Goal: Transaction & Acquisition: Purchase product/service

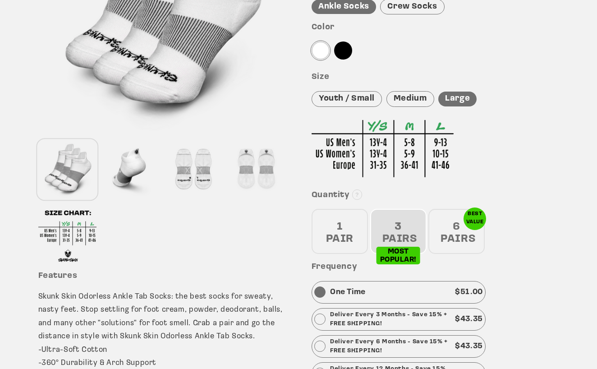
scroll to position [212, 0]
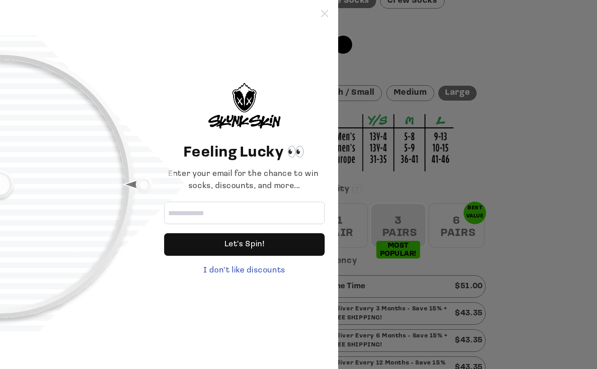
click at [324, 12] on icon at bounding box center [324, 13] width 7 height 7
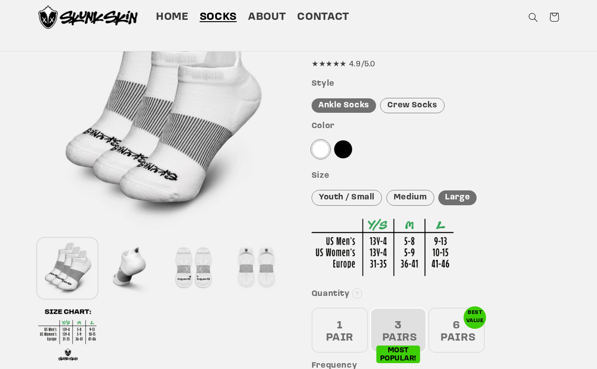
scroll to position [101, 0]
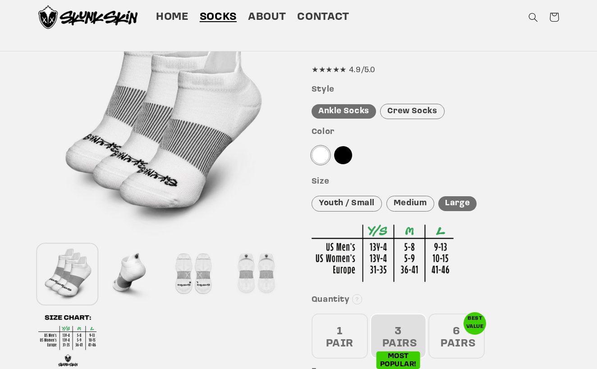
click at [414, 112] on div "Crew Socks" at bounding box center [412, 112] width 64 height 16
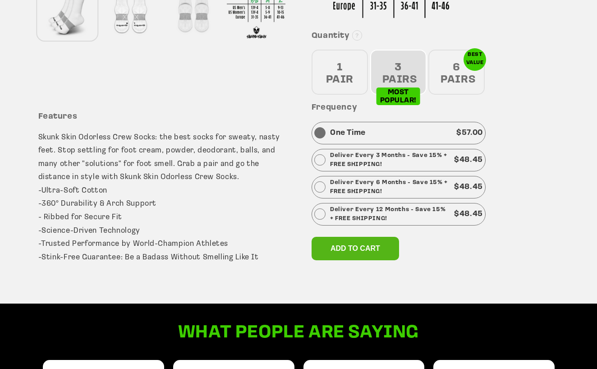
scroll to position [468, 0]
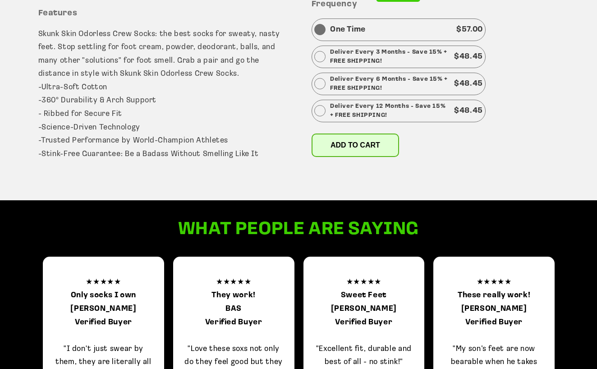
click at [356, 141] on span "Add to cart" at bounding box center [356, 145] width 50 height 8
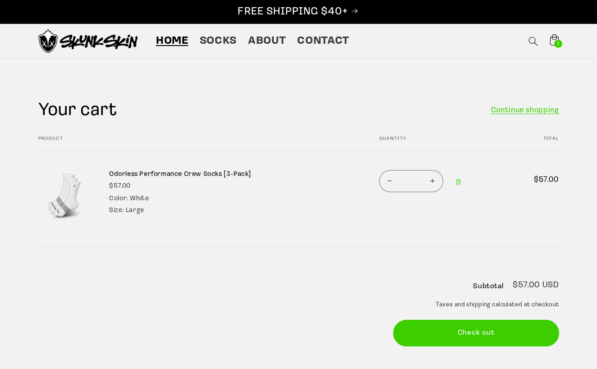
click at [173, 42] on span "Home" at bounding box center [172, 41] width 32 height 14
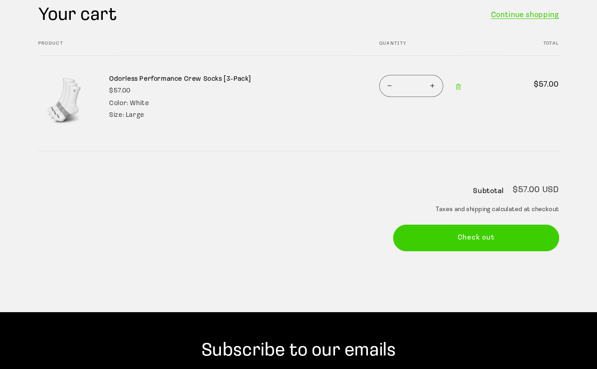
scroll to position [99, 0]
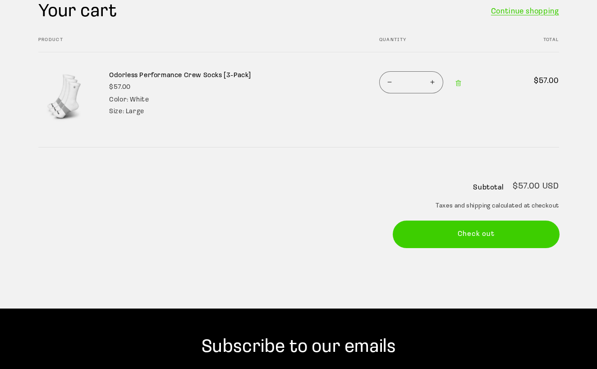
click at [466, 229] on button "Check out" at bounding box center [476, 234] width 166 height 27
